Goal: Transaction & Acquisition: Book appointment/travel/reservation

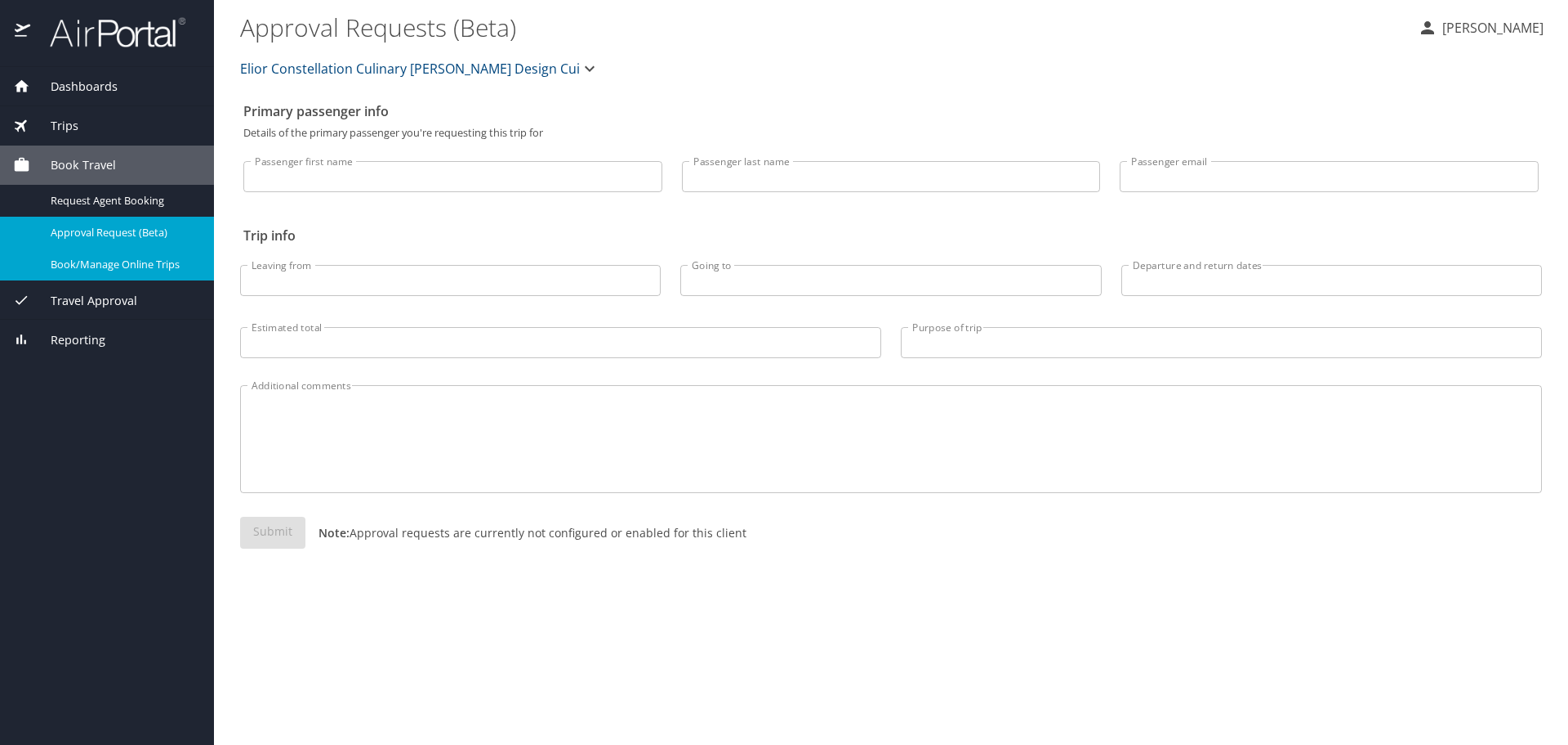
click at [160, 262] on span "Book/Manage Online Trips" at bounding box center [123, 265] width 144 height 16
click at [161, 264] on span "Book/Manage Online Trips" at bounding box center [123, 265] width 144 height 16
click at [119, 264] on span "Book/Manage Online Trips" at bounding box center [123, 265] width 144 height 16
